Goal: Information Seeking & Learning: Compare options

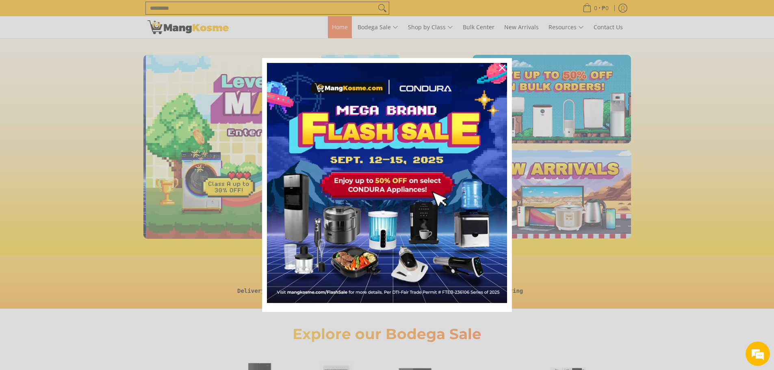
scroll to position [0, 323]
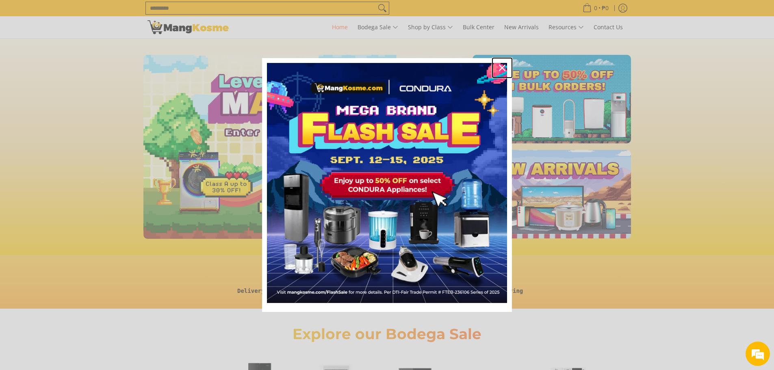
click at [502, 67] on icon "close icon" at bounding box center [502, 68] width 7 height 7
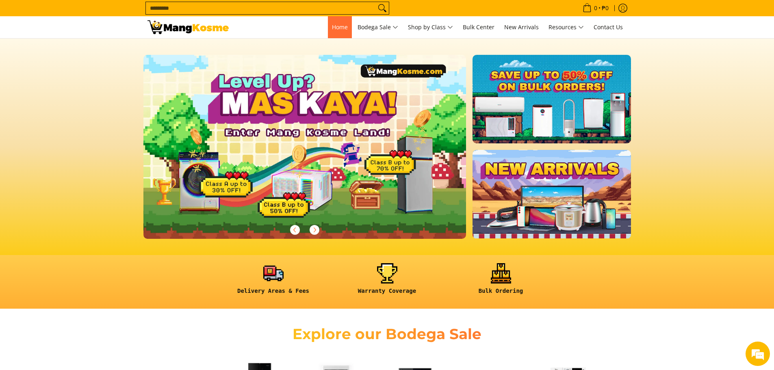
click at [334, 27] on span "Home" at bounding box center [340, 27] width 16 height 8
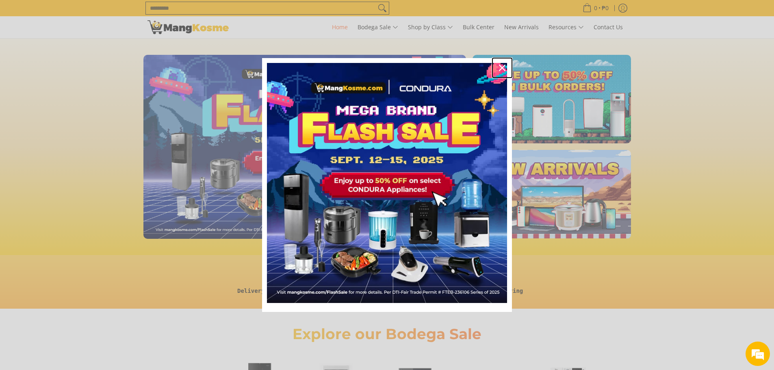
drag, startPoint x: 501, startPoint y: 65, endPoint x: 480, endPoint y: 64, distance: 21.2
click at [501, 65] on icon "close icon" at bounding box center [502, 68] width 7 height 7
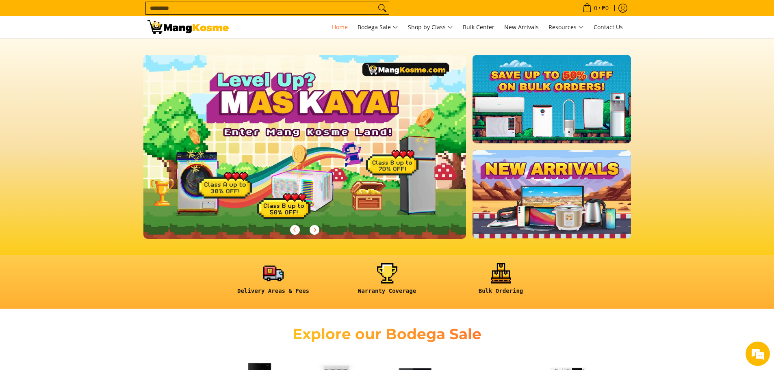
scroll to position [0, 323]
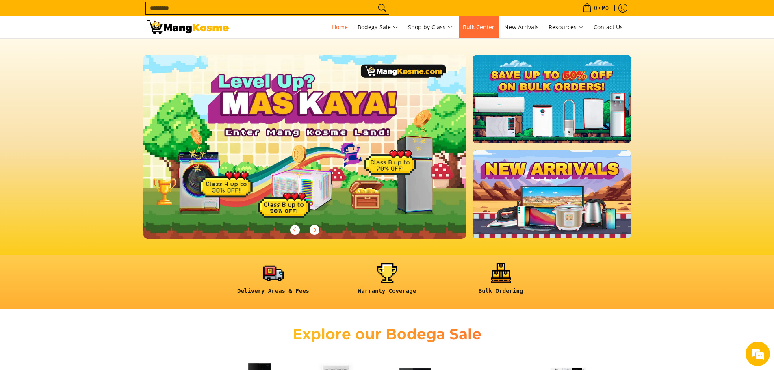
click at [468, 27] on span "Bulk Center" at bounding box center [479, 27] width 32 height 8
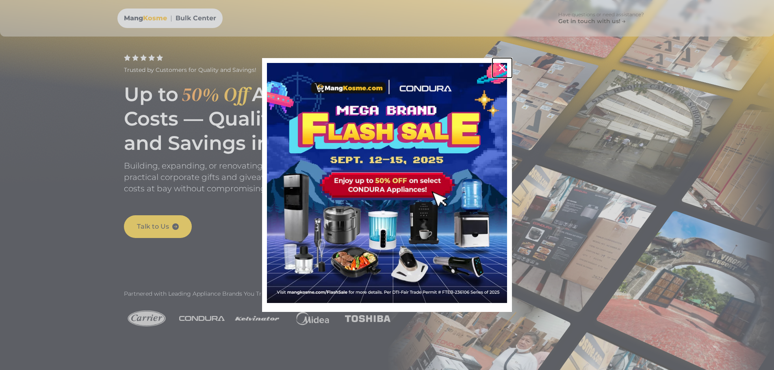
click at [501, 65] on icon "close icon" at bounding box center [502, 68] width 7 height 7
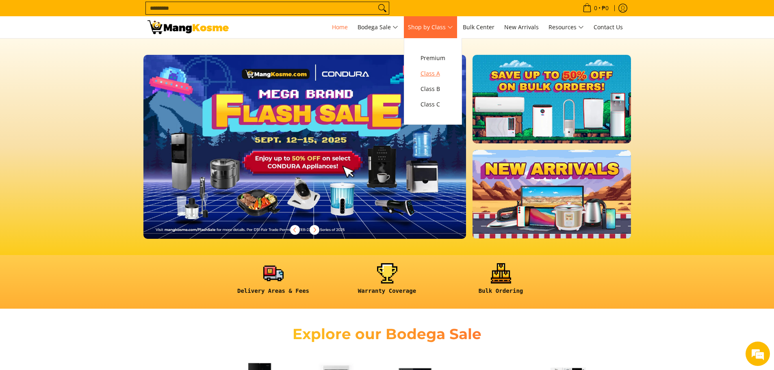
click at [438, 74] on span "Class A" at bounding box center [433, 74] width 25 height 10
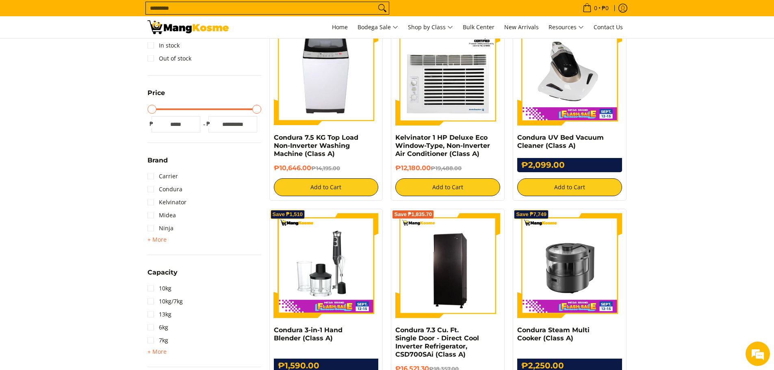
scroll to position [203, 0]
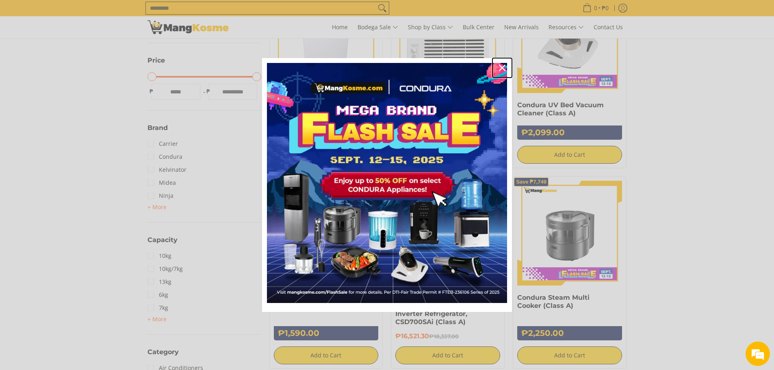
click at [505, 67] on icon "close icon" at bounding box center [502, 68] width 7 height 7
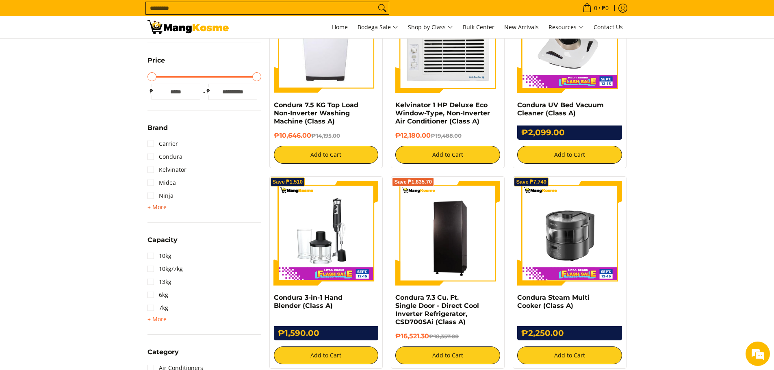
click at [160, 205] on span "+ More" at bounding box center [157, 207] width 19 height 7
click at [150, 183] on link "Midea" at bounding box center [162, 182] width 28 height 13
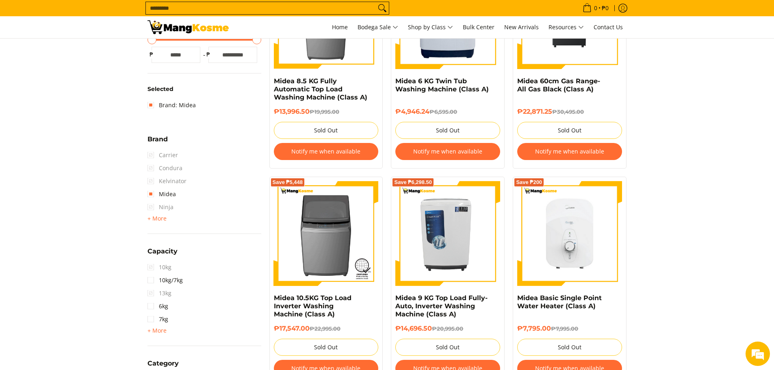
scroll to position [155, 0]
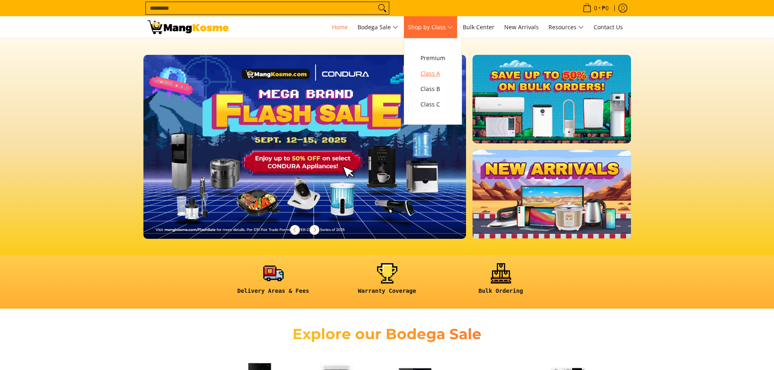
click at [437, 74] on span "Class A" at bounding box center [433, 74] width 25 height 10
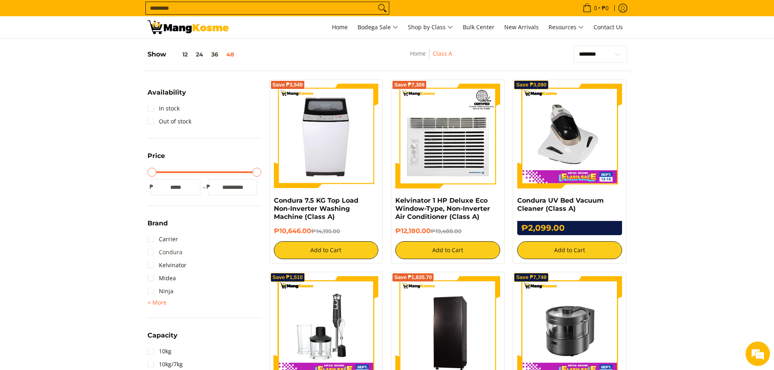
scroll to position [122, 0]
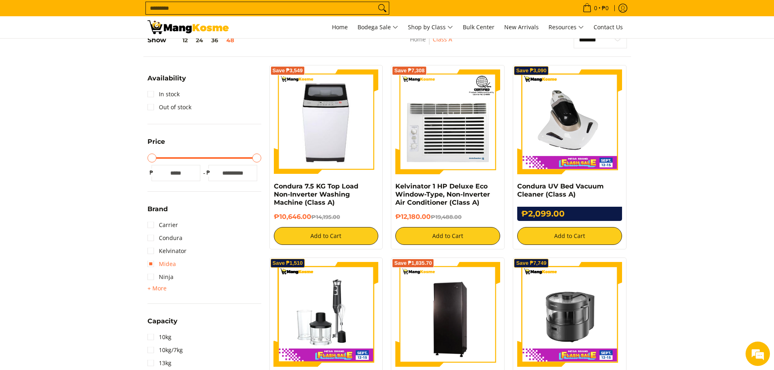
click at [154, 266] on link "Midea" at bounding box center [162, 264] width 28 height 13
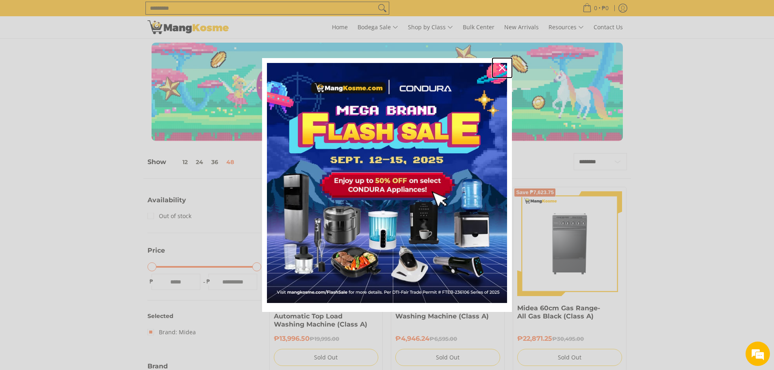
click at [505, 70] on icon "close icon" at bounding box center [502, 68] width 7 height 7
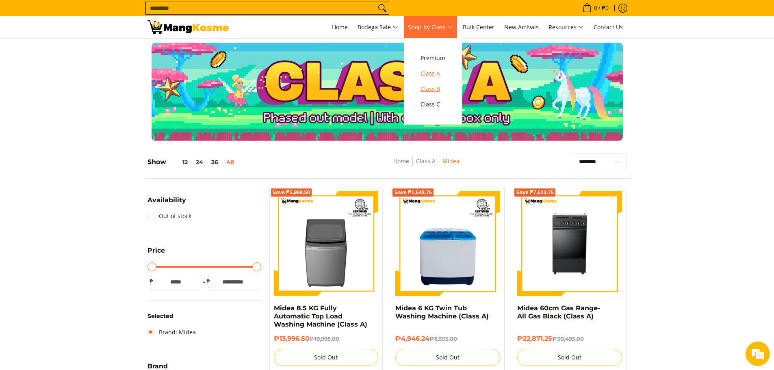
click at [433, 90] on span "Class B" at bounding box center [433, 89] width 25 height 10
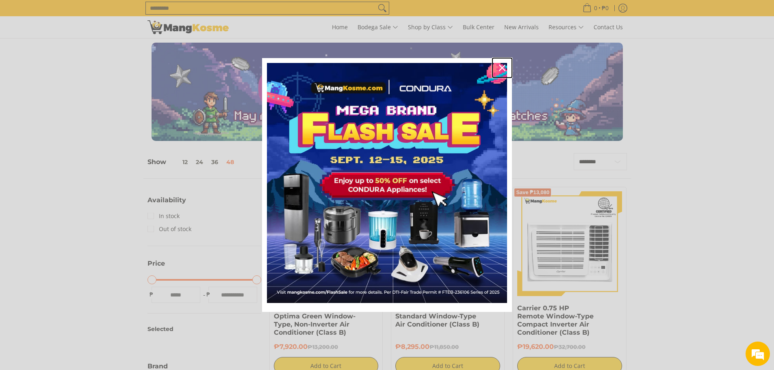
click at [500, 65] on icon "close icon" at bounding box center [502, 68] width 7 height 7
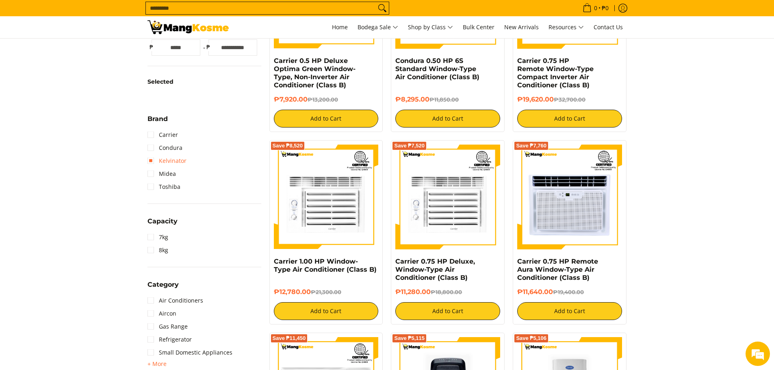
scroll to position [244, 0]
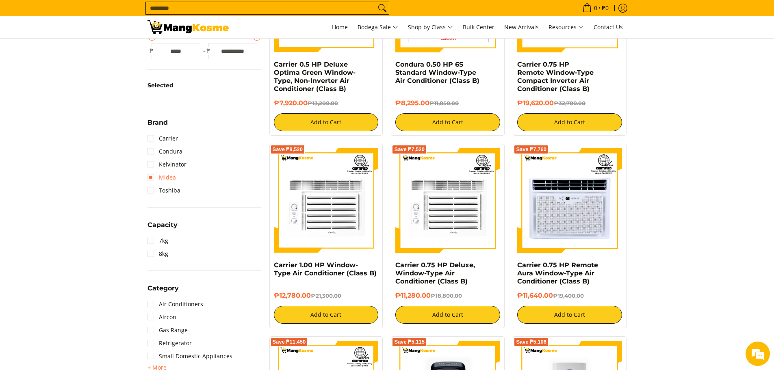
click at [151, 177] on link "Midea" at bounding box center [162, 177] width 28 height 13
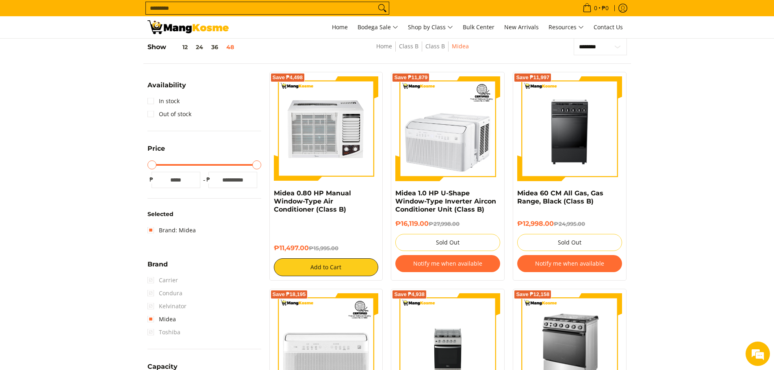
scroll to position [115, 0]
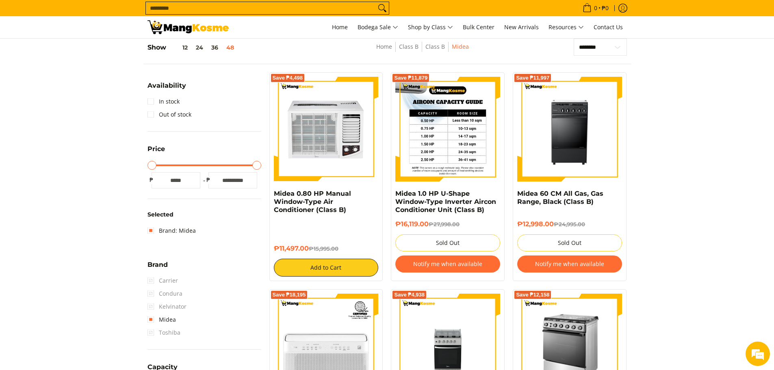
click at [451, 142] on img at bounding box center [447, 129] width 105 height 105
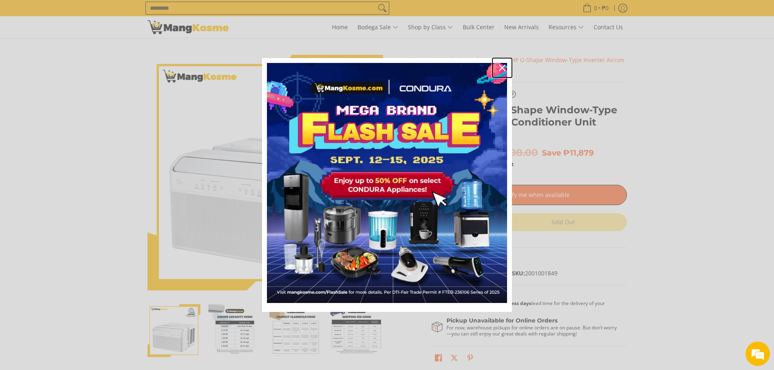
click at [499, 65] on icon "close icon" at bounding box center [502, 68] width 7 height 7
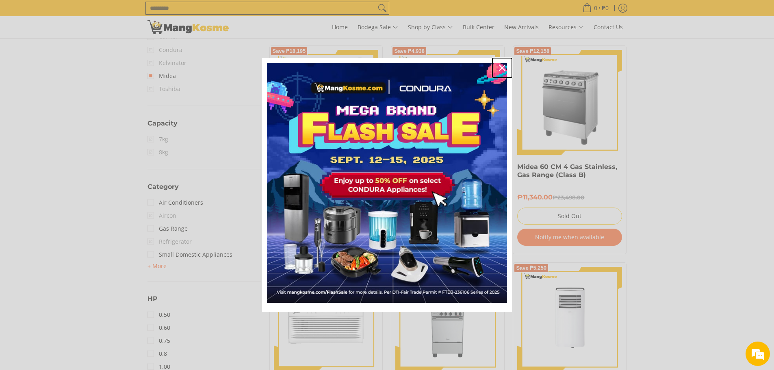
click at [504, 68] on icon "close icon" at bounding box center [502, 68] width 7 height 7
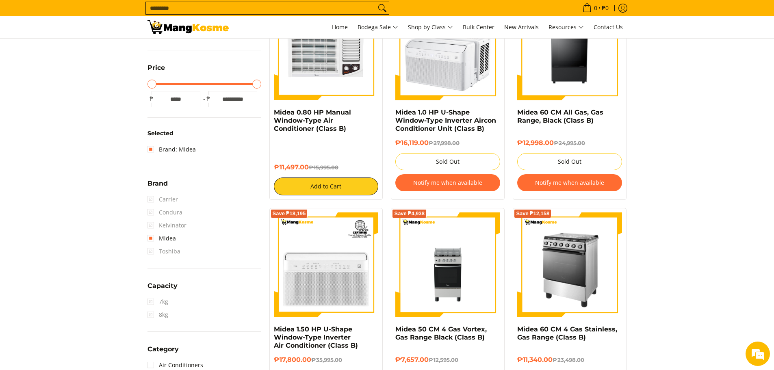
scroll to position [236, 0]
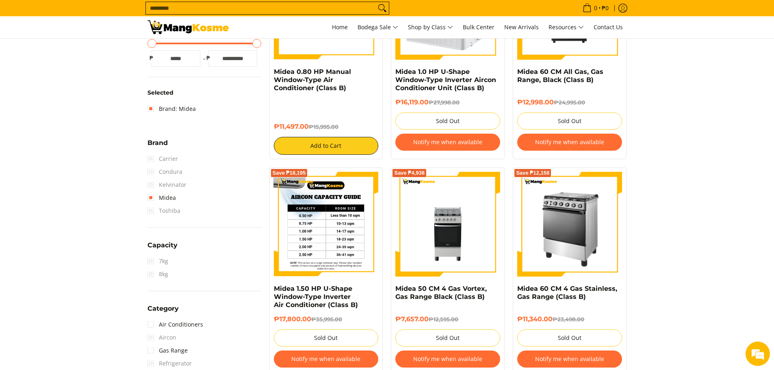
click at [327, 216] on img at bounding box center [326, 224] width 105 height 105
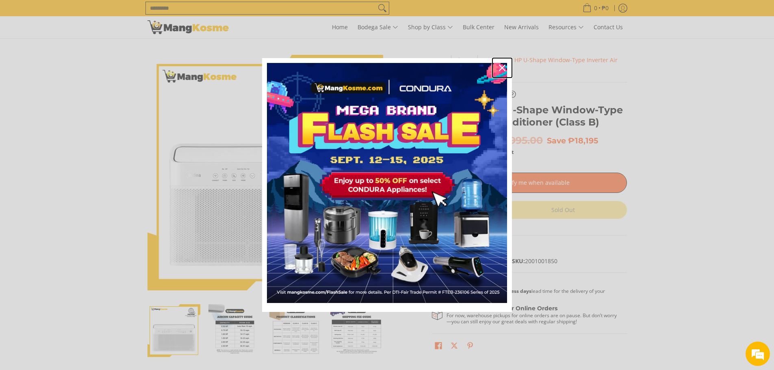
click at [497, 66] on div "Close" at bounding box center [502, 67] width 13 height 13
